Goal: Find specific page/section: Find specific page/section

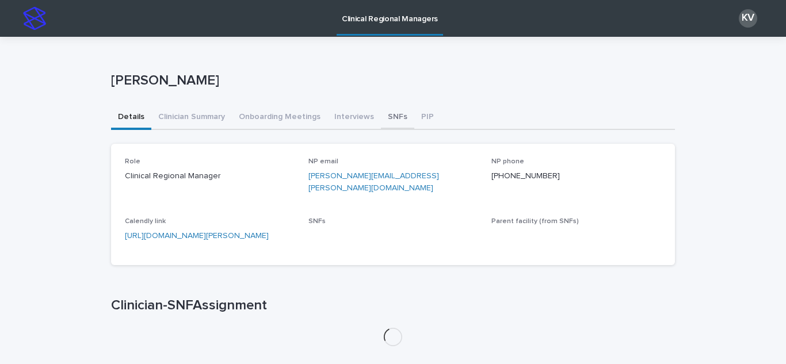
click at [383, 109] on button "SNFs" at bounding box center [397, 118] width 33 height 24
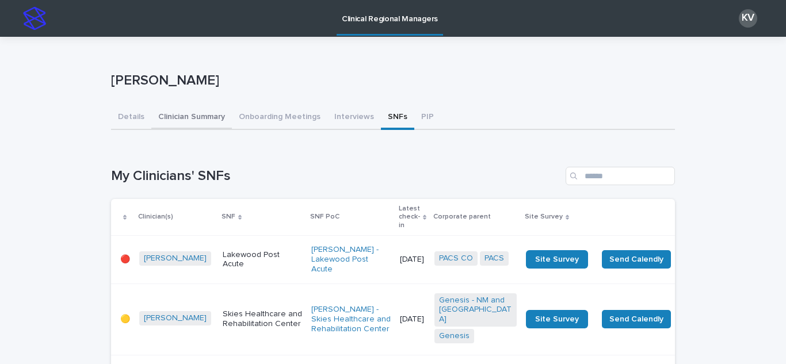
click at [176, 123] on button "Clinician Summary" at bounding box center [191, 118] width 81 height 24
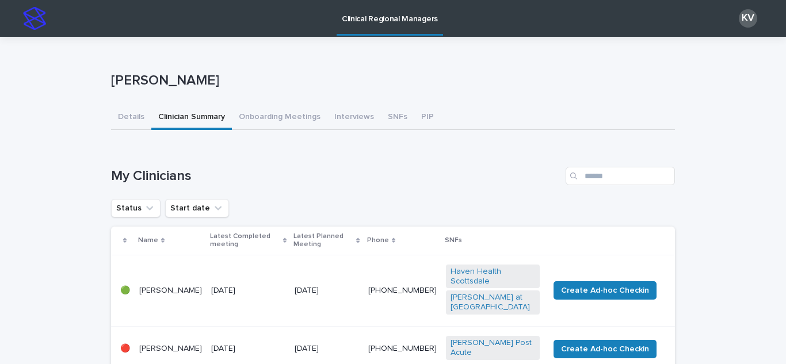
click at [168, 294] on p "[PERSON_NAME]" at bounding box center [170, 291] width 63 height 10
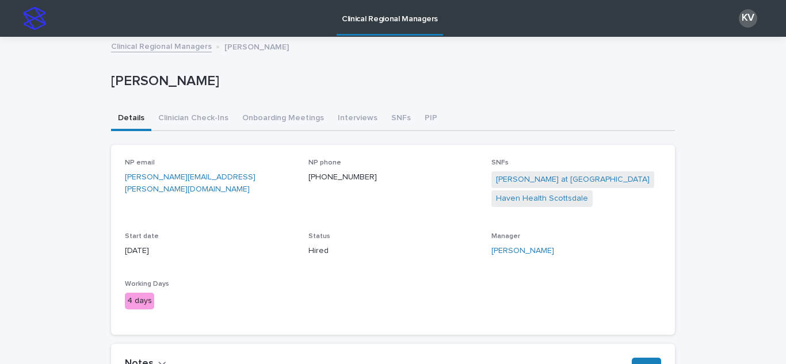
drag, startPoint x: 244, startPoint y: 79, endPoint x: 108, endPoint y: 87, distance: 136.0
click at [111, 87] on p "[PERSON_NAME]" at bounding box center [390, 81] width 559 height 17
copy p "[PERSON_NAME]"
click at [181, 46] on link "Clinical Regional Managers" at bounding box center [161, 45] width 101 height 13
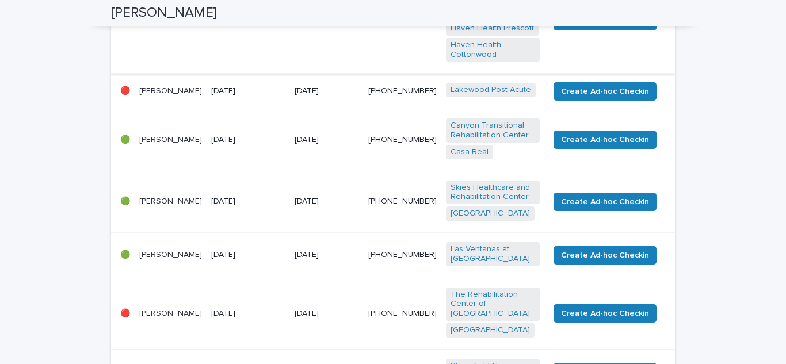
scroll to position [405, 0]
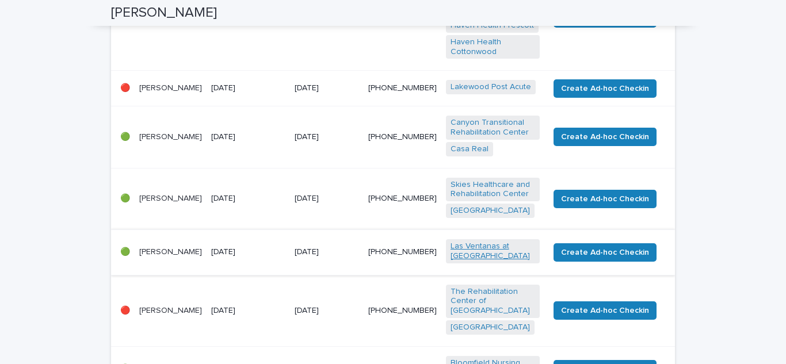
click at [499, 242] on link "Las Ventanas at [GEOGRAPHIC_DATA]" at bounding box center [492, 252] width 85 height 20
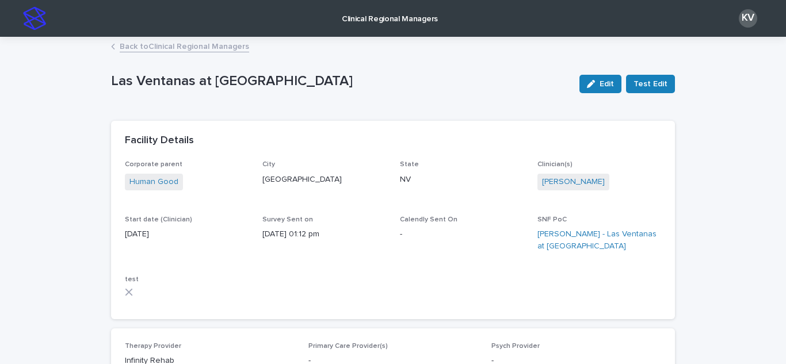
click at [195, 51] on link "Back to Clinical Regional Managers" at bounding box center [184, 45] width 129 height 13
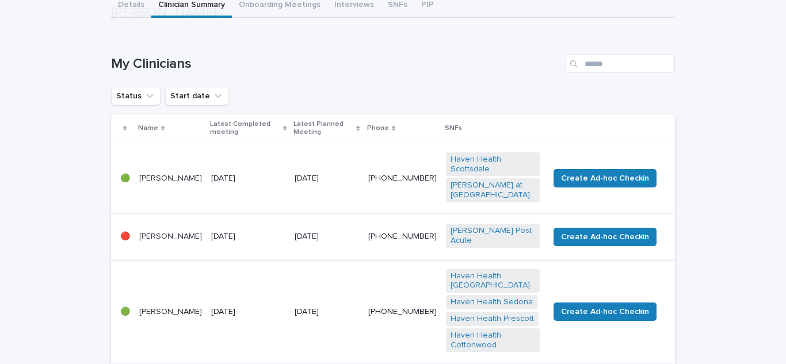
scroll to position [120, 0]
